Goal: Task Accomplishment & Management: Complete application form

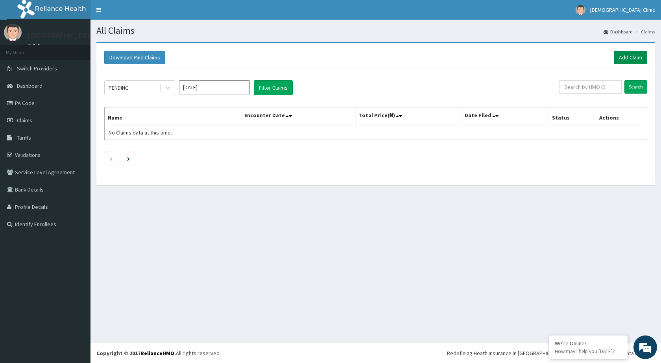
click at [630, 55] on link "Add Claim" at bounding box center [630, 57] width 33 height 13
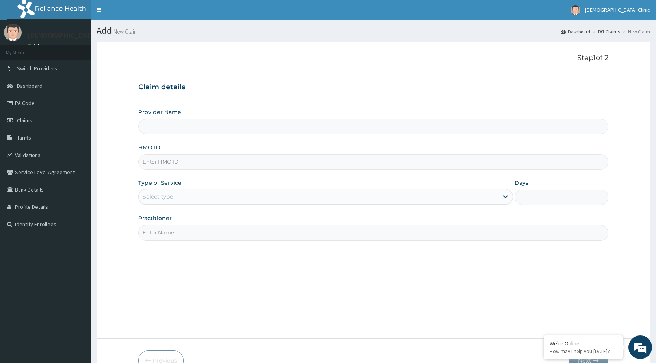
type input "Kristus Clinic"
click at [148, 159] on input "HMO ID" at bounding box center [373, 161] width 470 height 15
paste input "PA/BAC9F5"
type input "P"
click at [148, 161] on input "HMO ID" at bounding box center [373, 161] width 470 height 15
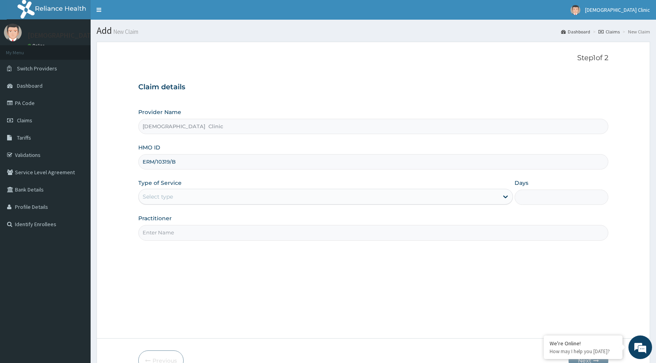
type input "ERM/10319/B"
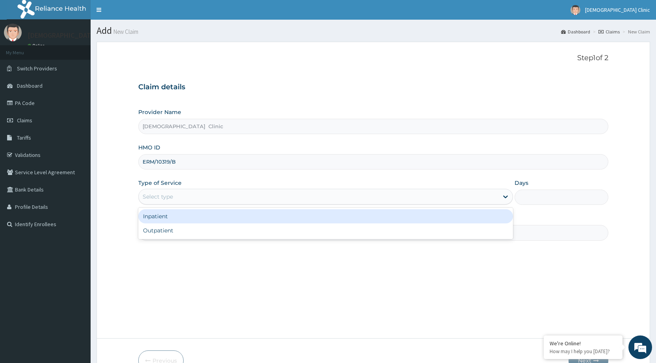
click at [205, 196] on div "Select type" at bounding box center [318, 197] width 359 height 13
click at [204, 220] on div "Inpatient" at bounding box center [325, 216] width 374 height 14
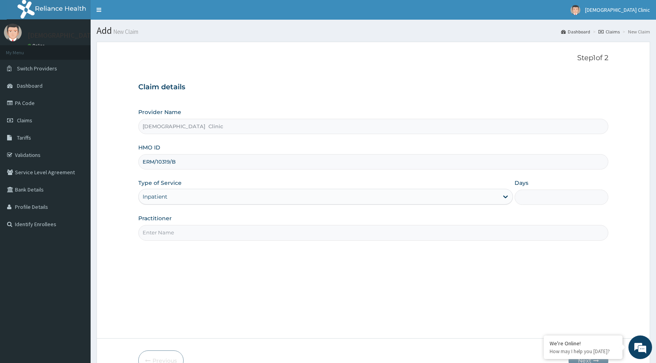
click at [196, 234] on input "Practitioner" at bounding box center [373, 232] width 470 height 15
type input "DR NWACHUKWU"
click at [529, 192] on input "Days" at bounding box center [561, 197] width 94 height 15
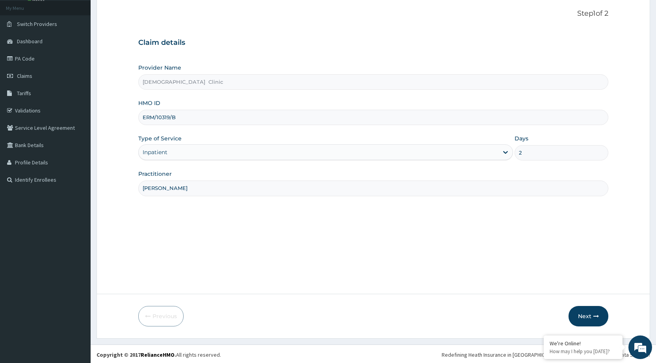
scroll to position [46, 0]
type input "2"
click at [588, 313] on button "Next" at bounding box center [588, 315] width 40 height 20
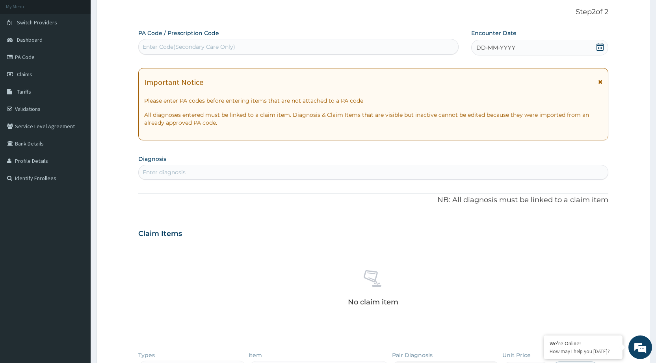
click at [203, 46] on div "Enter Code(Secondary Care Only)" at bounding box center [189, 47] width 93 height 8
drag, startPoint x: 203, startPoint y: 46, endPoint x: 154, endPoint y: 45, distance: 49.2
click at [154, 45] on div "Enter Code(Secondary Care Only)" at bounding box center [189, 47] width 93 height 8
drag, startPoint x: 146, startPoint y: 43, endPoint x: 144, endPoint y: 47, distance: 4.1
click at [144, 47] on div "Enter Code(Secondary Care Only)" at bounding box center [189, 47] width 93 height 8
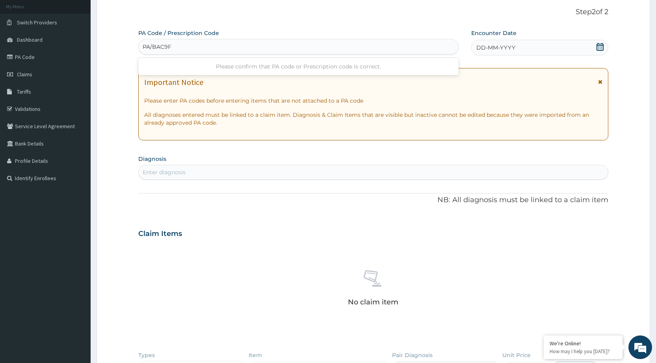
type input "PA/BAC9F5"
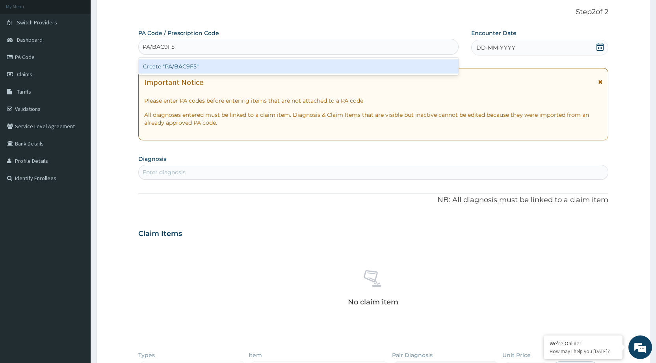
click at [165, 66] on div "Create "PA/BAC9F5"" at bounding box center [298, 66] width 320 height 14
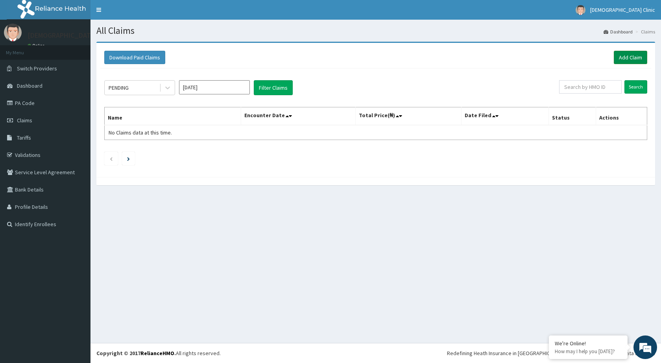
click at [632, 57] on link "Add Claim" at bounding box center [630, 57] width 33 height 13
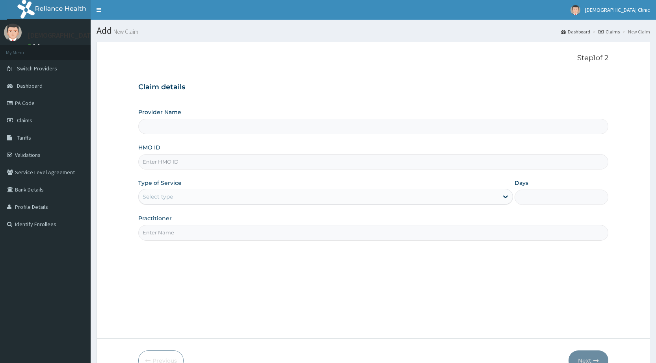
type input "[DEMOGRAPHIC_DATA] Clinic"
click at [156, 162] on input "HMO ID" at bounding box center [373, 161] width 470 height 15
type input "ERM/10319/E"
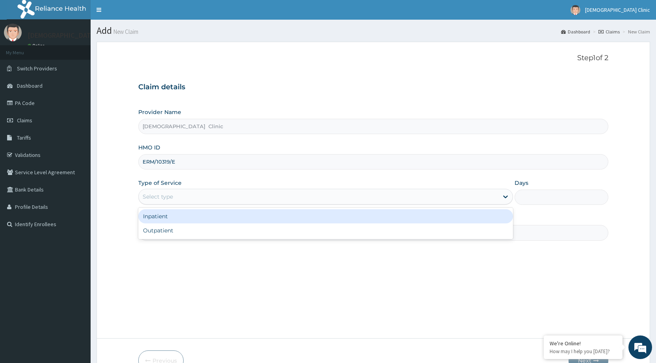
click at [178, 201] on div "Select type" at bounding box center [318, 197] width 359 height 13
click at [317, 216] on div "Inpatient" at bounding box center [325, 216] width 374 height 14
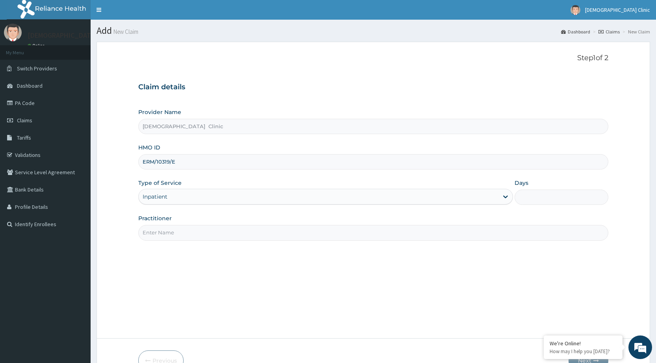
click at [550, 196] on input "Days" at bounding box center [561, 197] width 94 height 15
type input "2"
click at [190, 238] on input "Practitioner" at bounding box center [373, 232] width 470 height 15
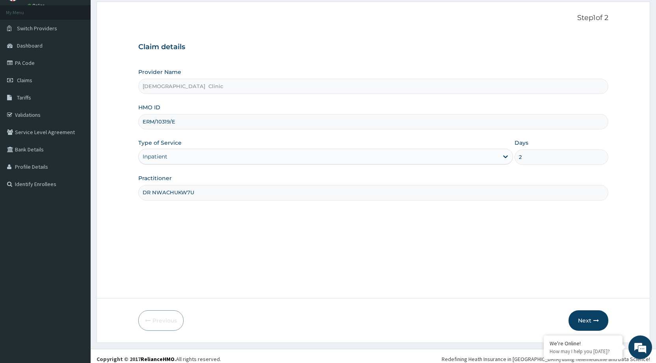
scroll to position [46, 0]
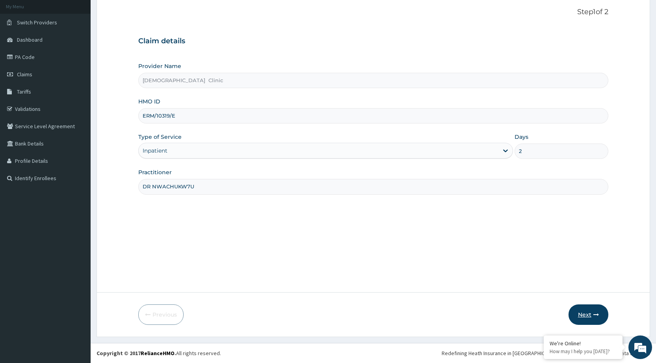
type input "DR NWACHUKW7U"
click at [586, 315] on button "Next" at bounding box center [588, 315] width 40 height 20
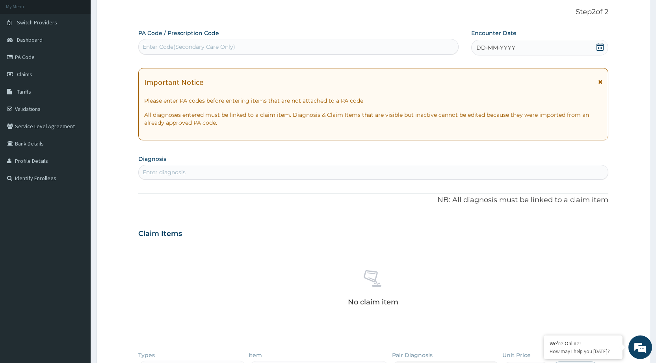
click at [165, 44] on div "Enter Code(Secondary Care Only)" at bounding box center [189, 47] width 93 height 8
type input "PA/BAC9F5"
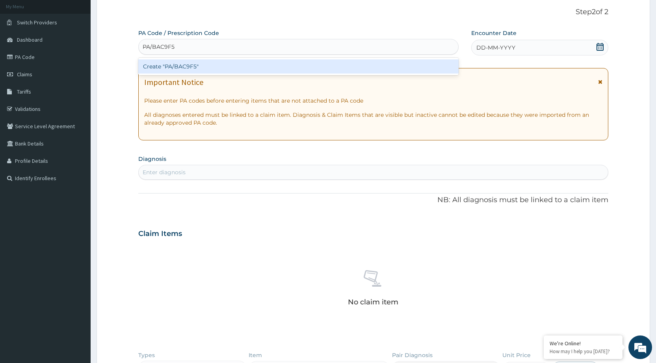
click at [172, 67] on div "Create "PA/BAC9F5"" at bounding box center [298, 66] width 320 height 14
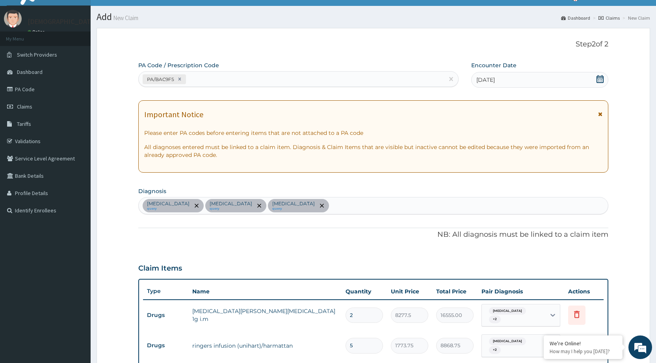
scroll to position [0, 0]
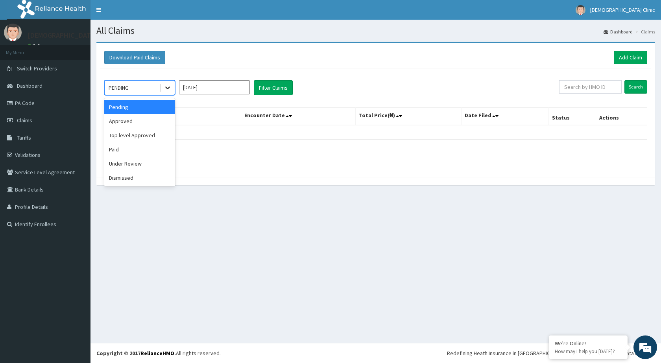
click at [169, 86] on icon at bounding box center [168, 88] width 8 height 8
click at [120, 136] on div "Top level Approved" at bounding box center [139, 135] width 71 height 14
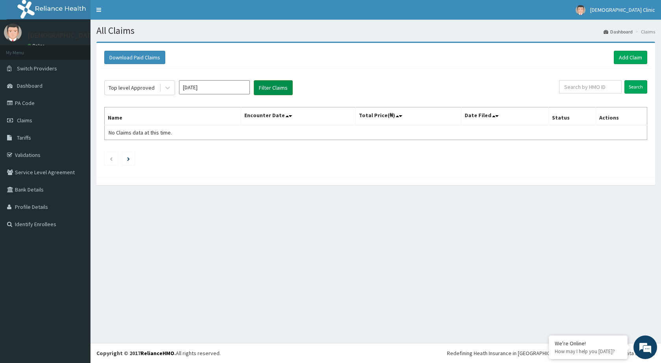
click at [274, 85] on button "Filter Claims" at bounding box center [273, 87] width 39 height 15
click at [274, 88] on button "Filter Claims" at bounding box center [273, 87] width 39 height 15
click at [165, 89] on icon at bounding box center [168, 88] width 8 height 8
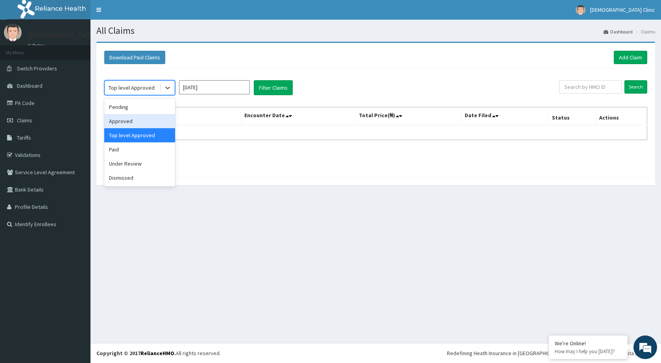
click at [120, 120] on div "Approved" at bounding box center [139, 121] width 71 height 14
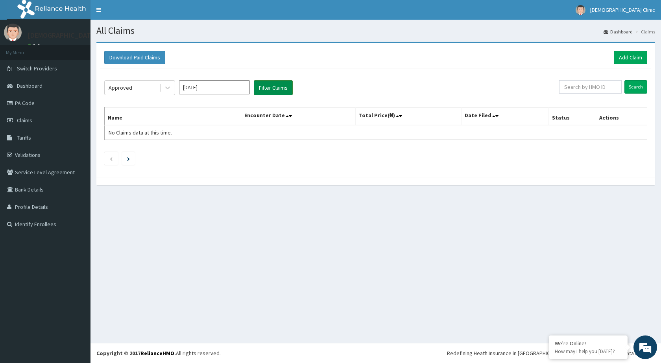
click at [275, 84] on button "Filter Claims" at bounding box center [273, 87] width 39 height 15
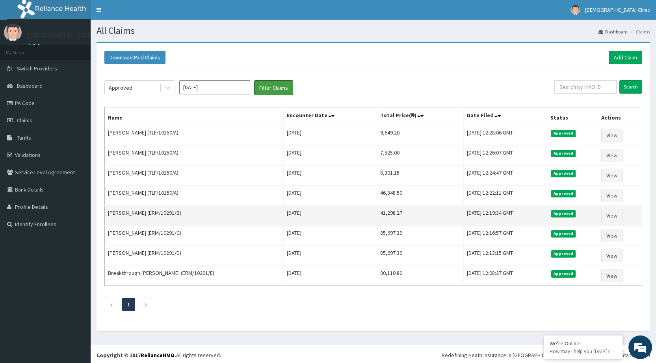
scroll to position [2, 0]
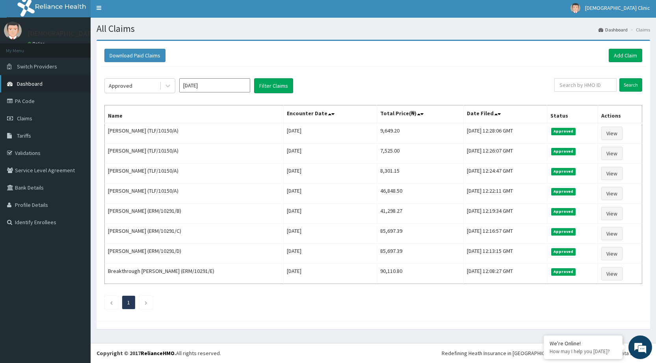
click at [24, 83] on span "Dashboard" at bounding box center [30, 83] width 26 height 7
